Goal: Information Seeking & Learning: Learn about a topic

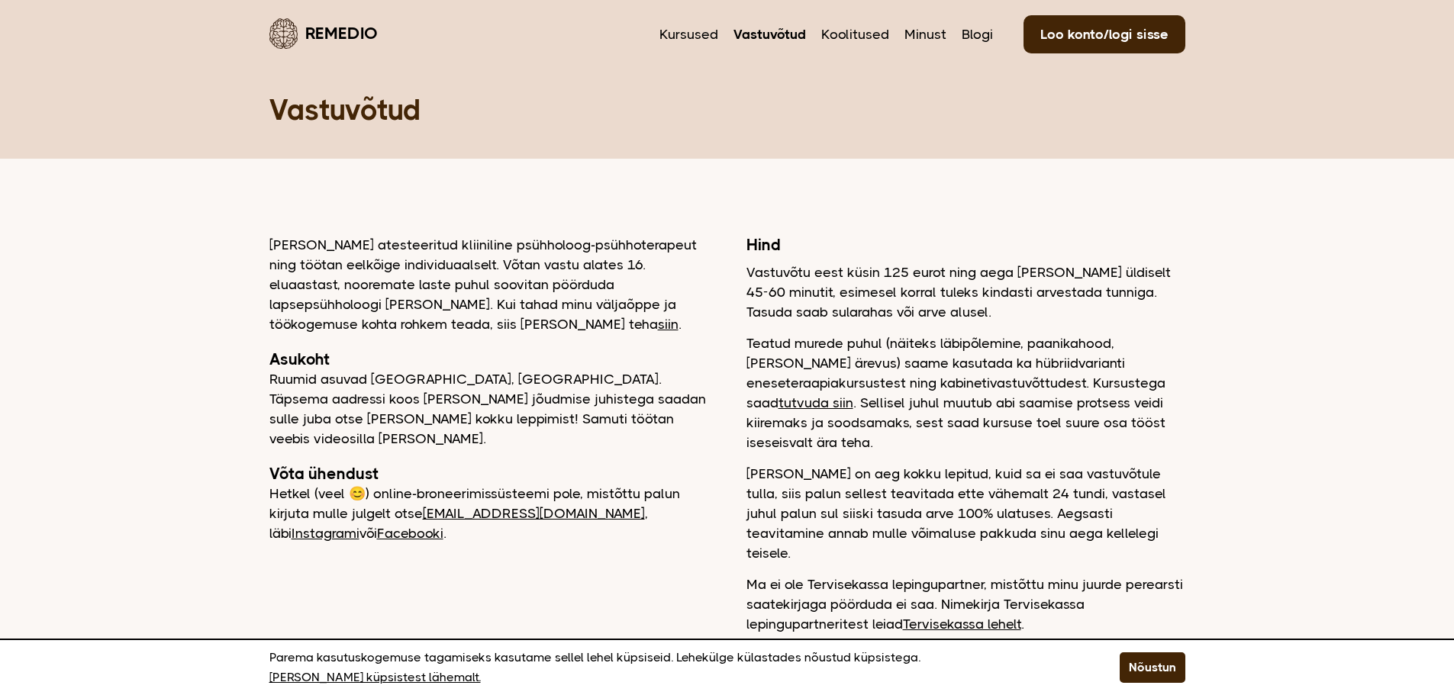
click at [658, 323] on link "siin" at bounding box center [668, 324] width 21 height 15
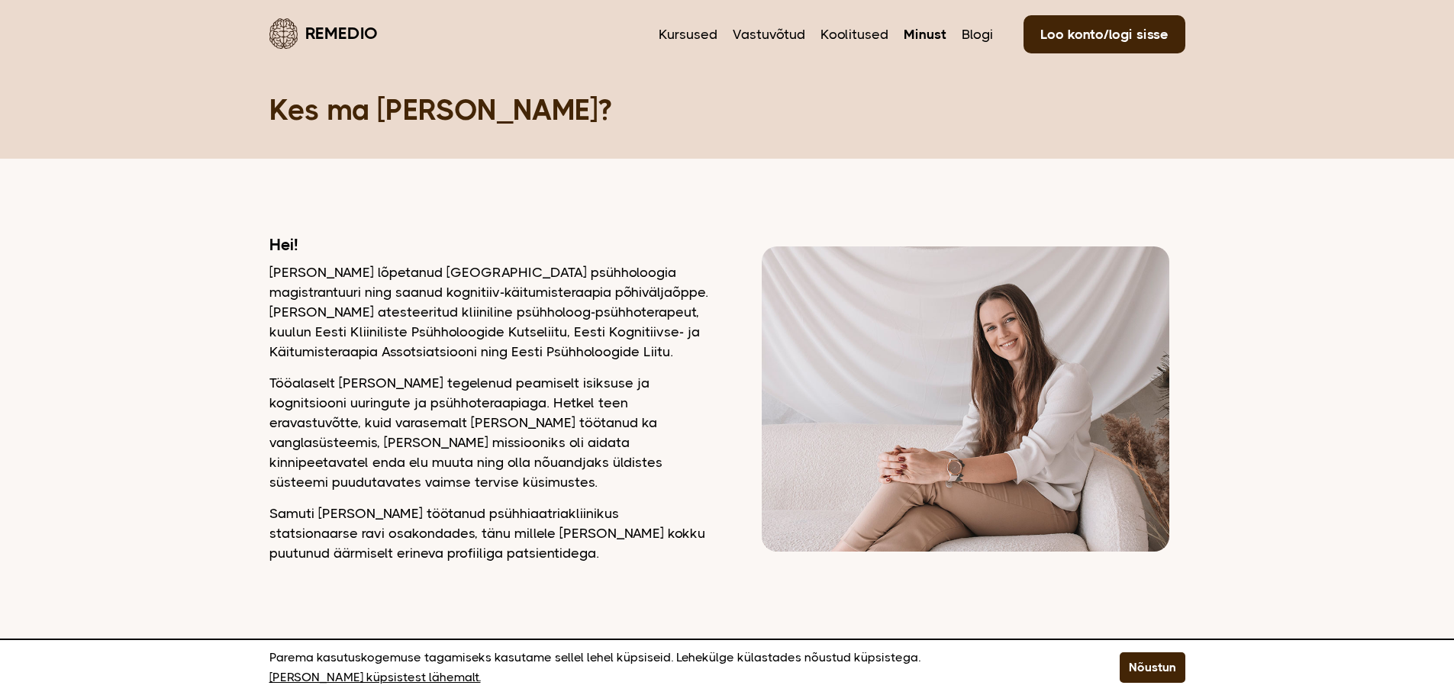
click at [723, 426] on div "Hei! [PERSON_NAME] lõpetanud [GEOGRAPHIC_DATA] psühholoogia magistrantuuri ning…" at bounding box center [727, 399] width 916 height 328
click at [856, 31] on link "Koolitused" at bounding box center [854, 34] width 68 height 20
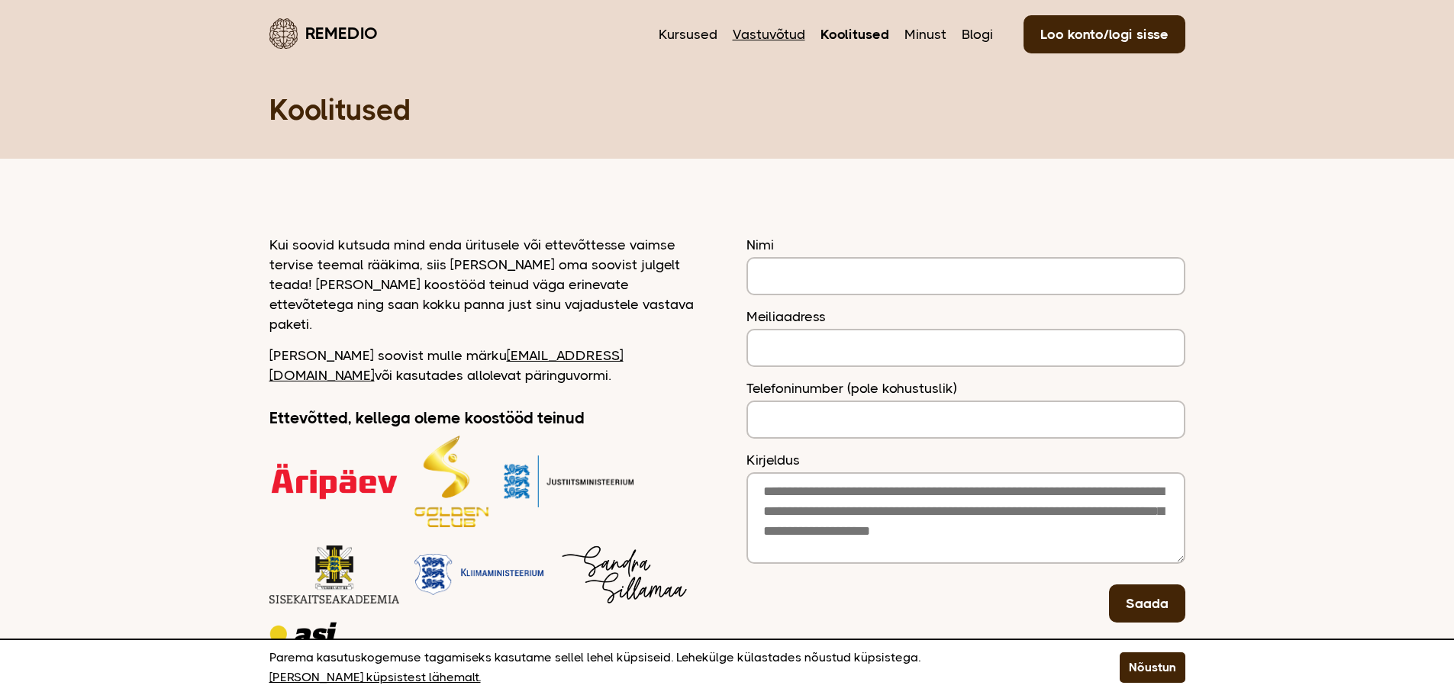
click at [787, 31] on link "Vastuvõtud" at bounding box center [769, 34] width 73 height 20
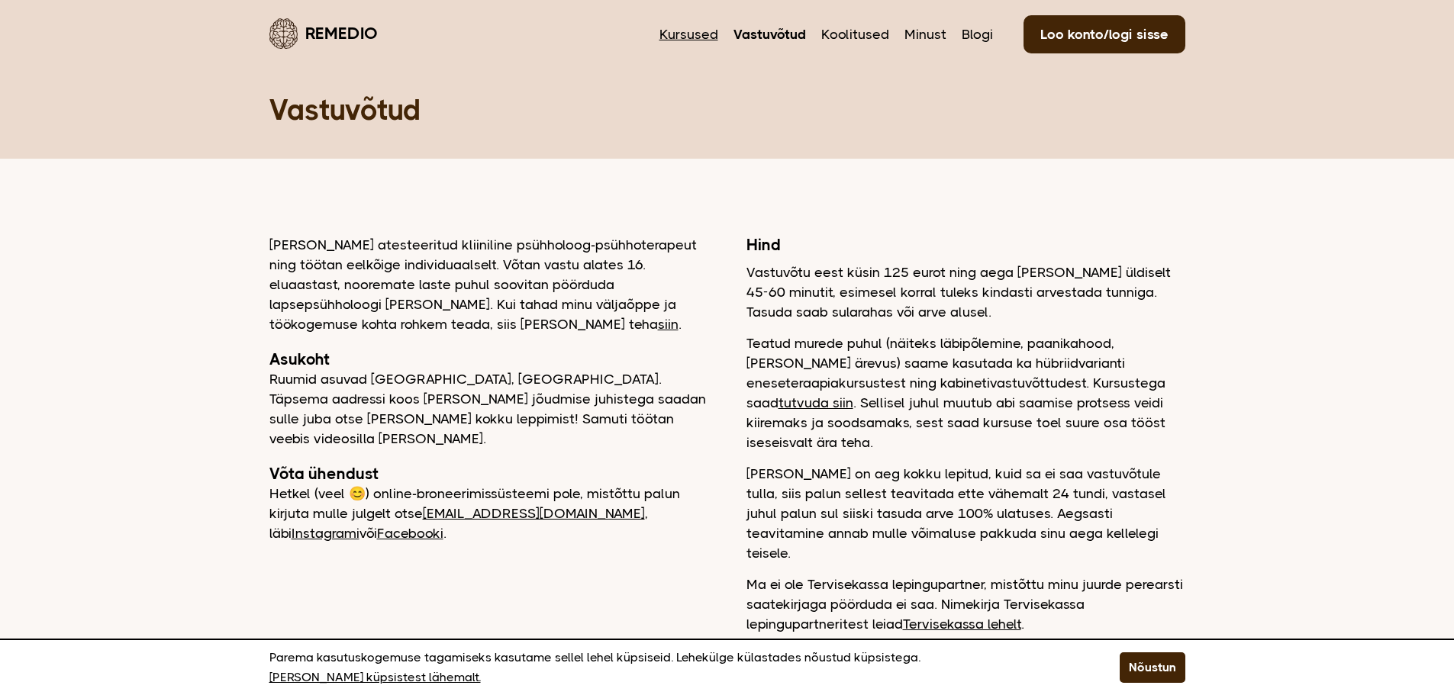
click at [704, 31] on link "Kursused" at bounding box center [688, 34] width 59 height 20
